Goal: Transaction & Acquisition: Purchase product/service

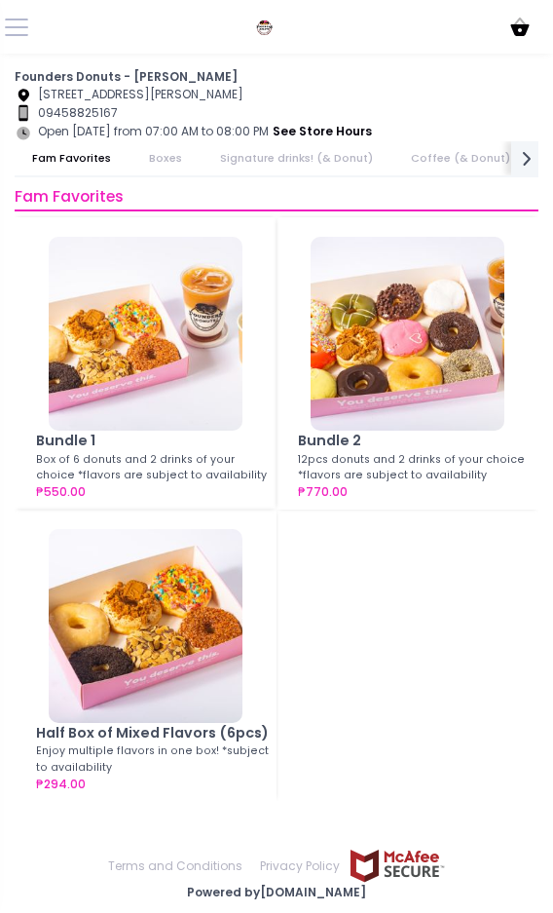
click at [427, 154] on link "Coffee (& Donut)" at bounding box center [461, 158] width 134 height 34
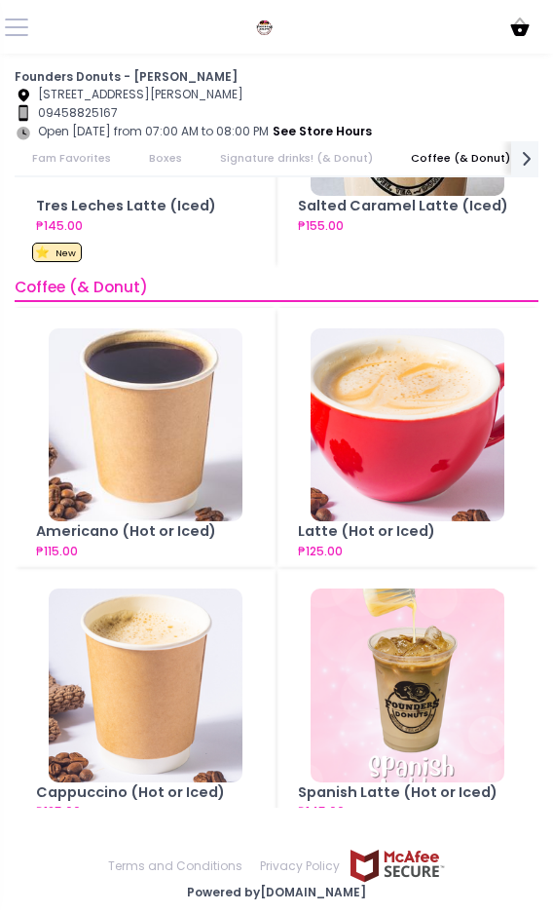
scroll to position [2513, 0]
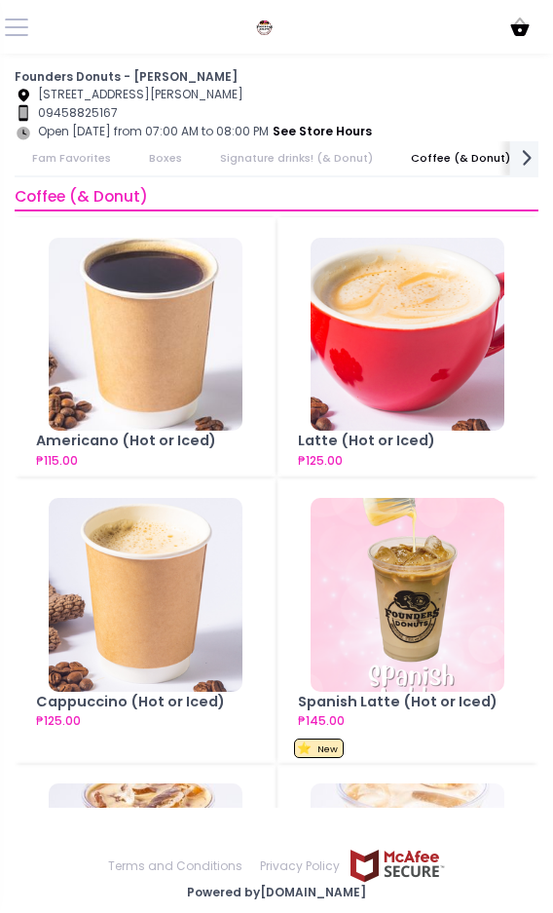
click at [532, 165] on icon "next Created with Sketch." at bounding box center [526, 158] width 25 height 25
click at [532, 165] on link "Add ons" at bounding box center [519, 158] width 82 height 34
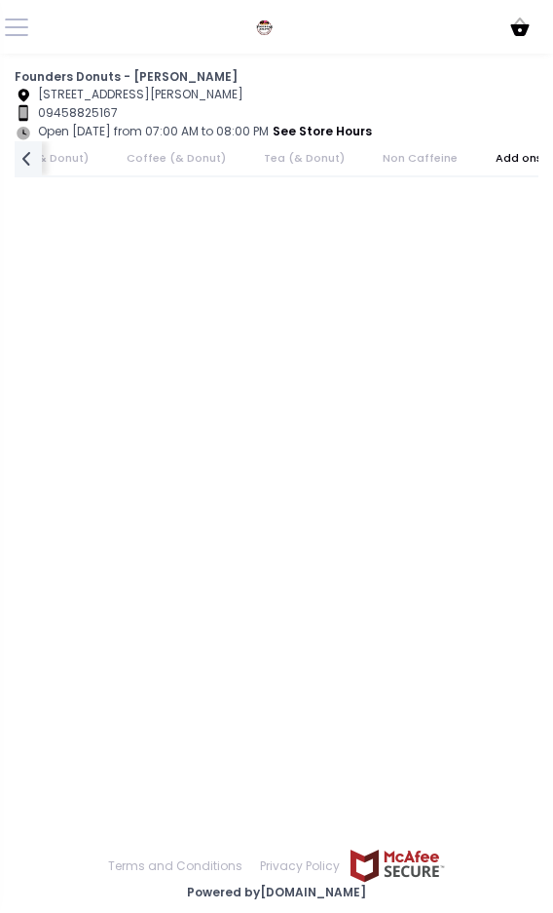
click at [532, 165] on link "Add ons" at bounding box center [519, 158] width 82 height 34
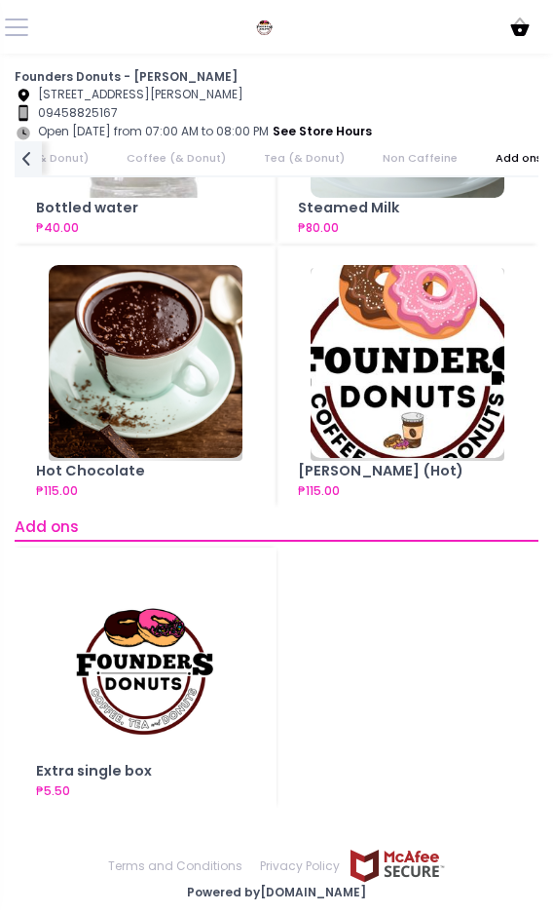
scroll to position [4485, 0]
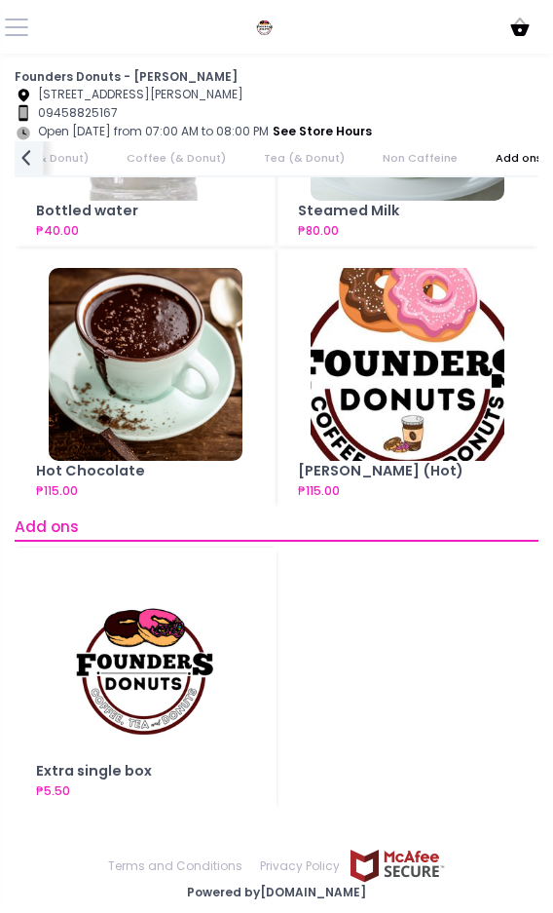
click at [37, 154] on icon "prev Created with Sketch." at bounding box center [26, 158] width 25 height 25
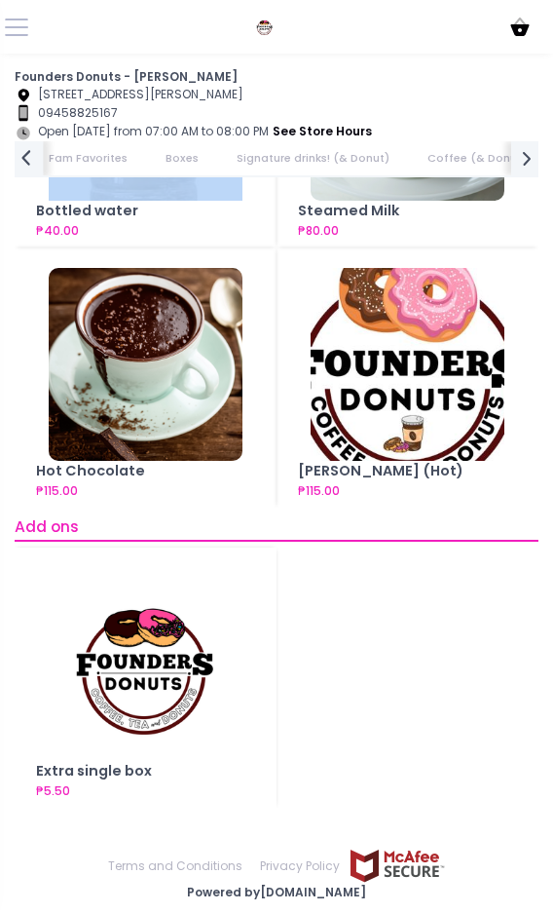
click at [37, 154] on div "Fam Favorites Boxes Signature drinks! (& Donut) Coffee (& Donut) [PERSON_NAME] …" at bounding box center [277, 159] width 524 height 36
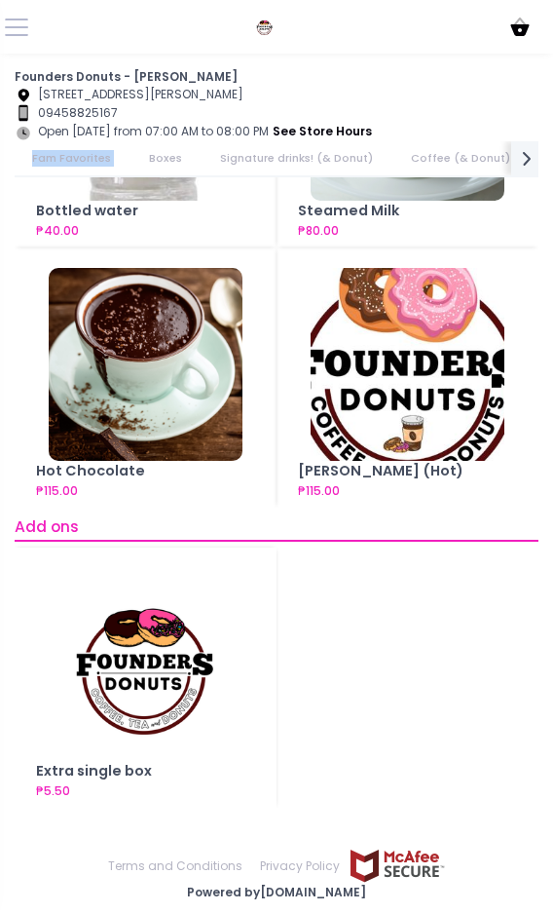
click at [37, 154] on link "Fam Favorites" at bounding box center [72, 158] width 114 height 34
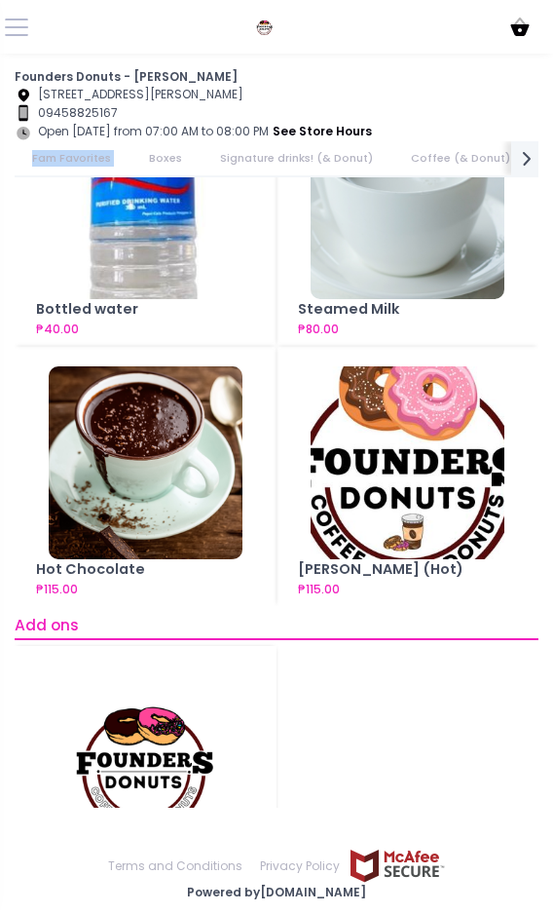
click at [37, 154] on ul "Fam Favorites Boxes Signature drinks! (& Donut) Coffee (& Donut) [PERSON_NAME] …" at bounding box center [265, 158] width 501 height 34
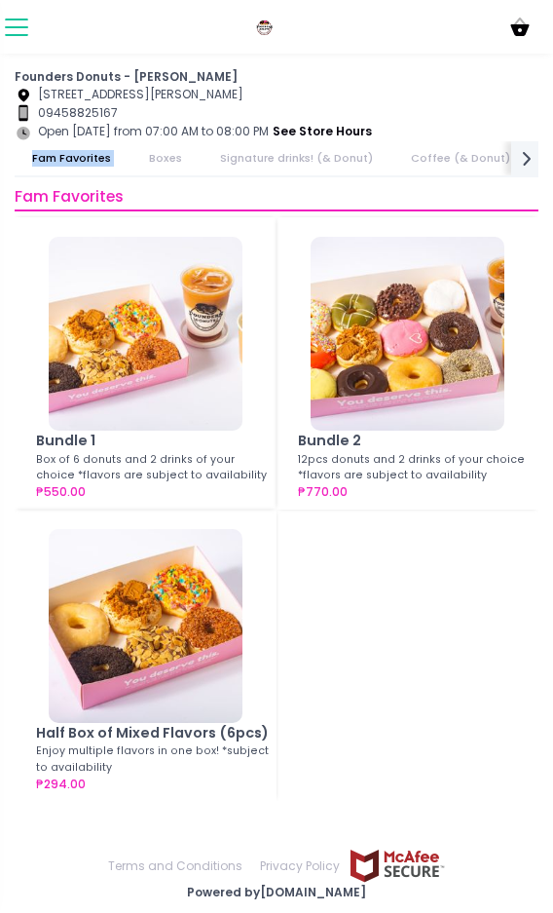
click at [17, 26] on span at bounding box center [16, 27] width 23 height 2
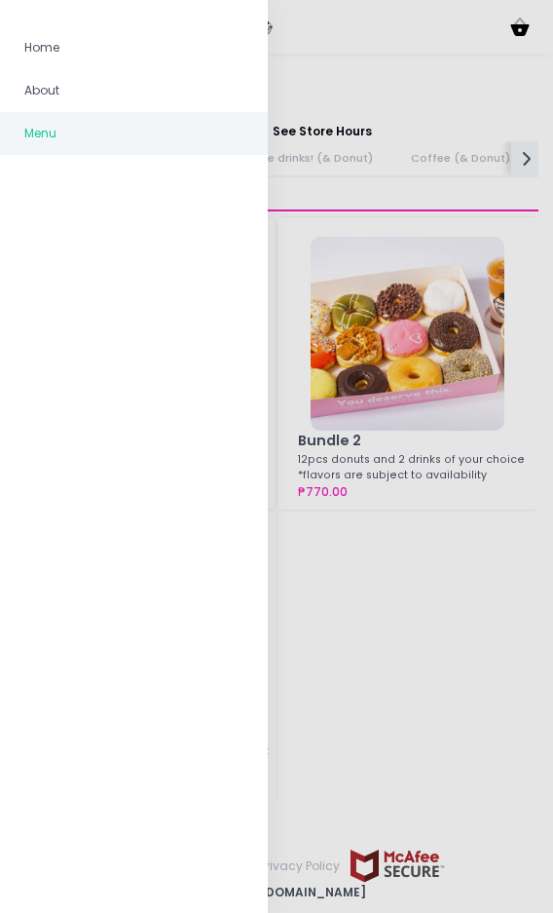
click at [17, 19] on ul "Home About Menu" at bounding box center [134, 91] width 268 height 158
